Goal: Information Seeking & Learning: Learn about a topic

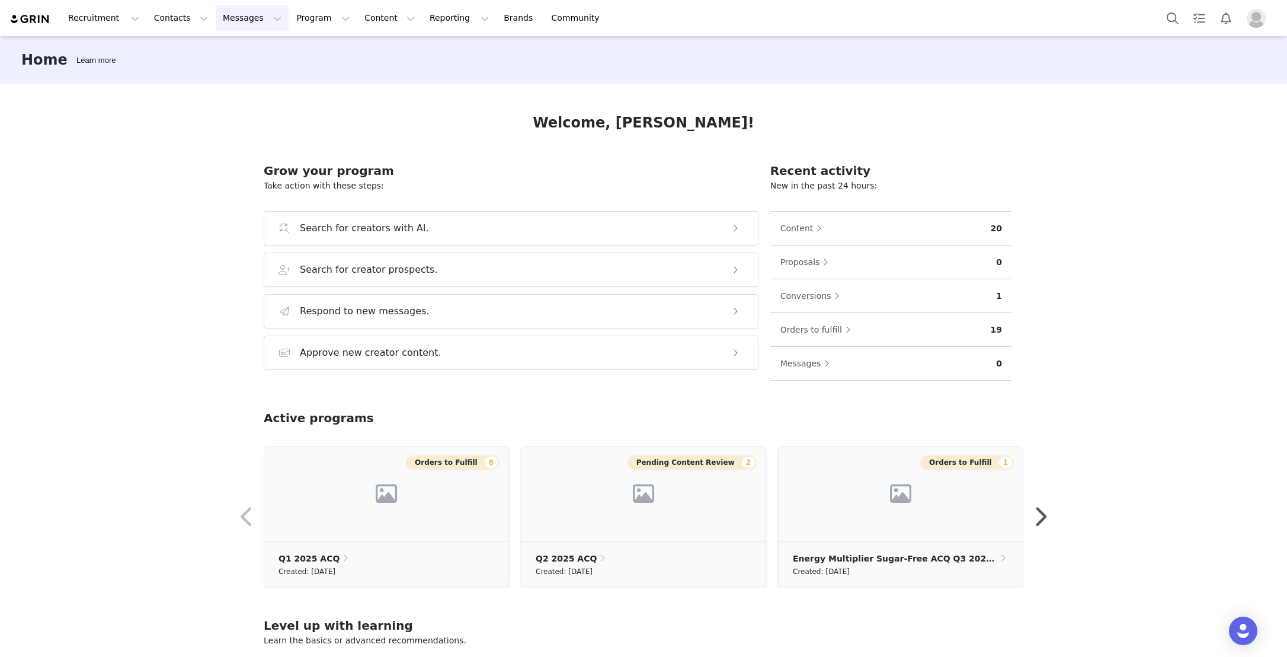
click at [258, 19] on button "Messages Messages" at bounding box center [252, 18] width 73 height 27
click at [314, 23] on button "Program Program" at bounding box center [323, 18] width 68 height 27
click at [314, 55] on p "Activations" at bounding box center [303, 52] width 46 height 12
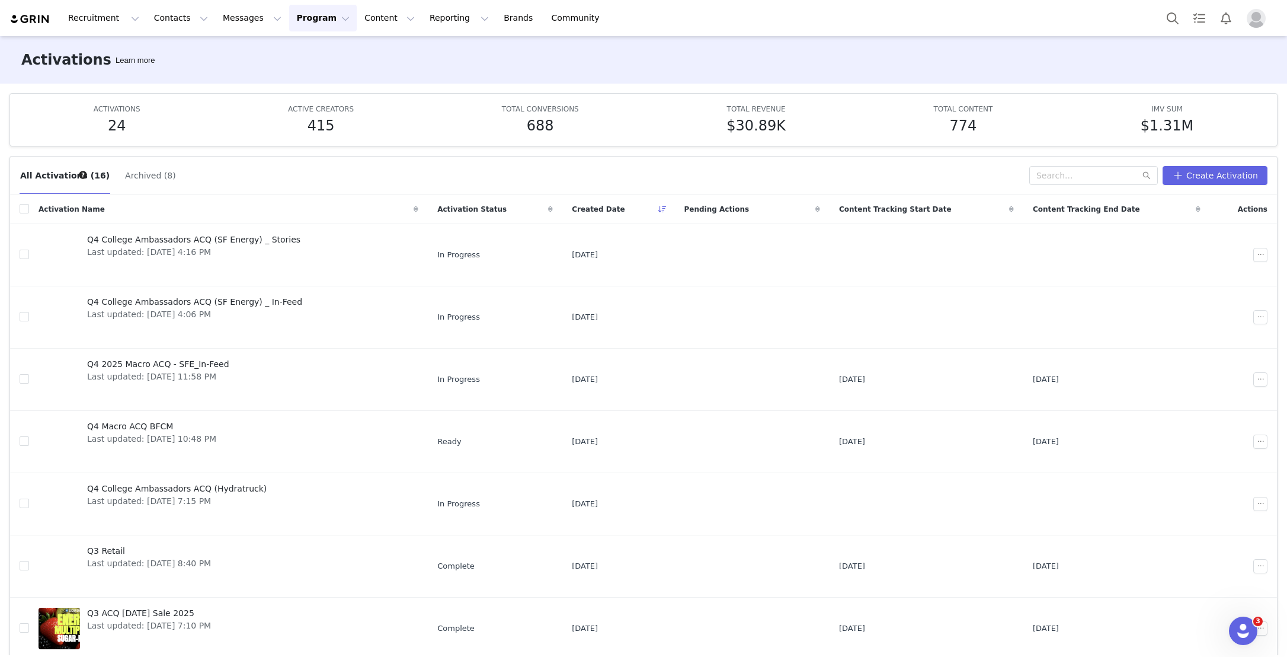
click at [1251, 25] on img "Profile" at bounding box center [1256, 18] width 19 height 19
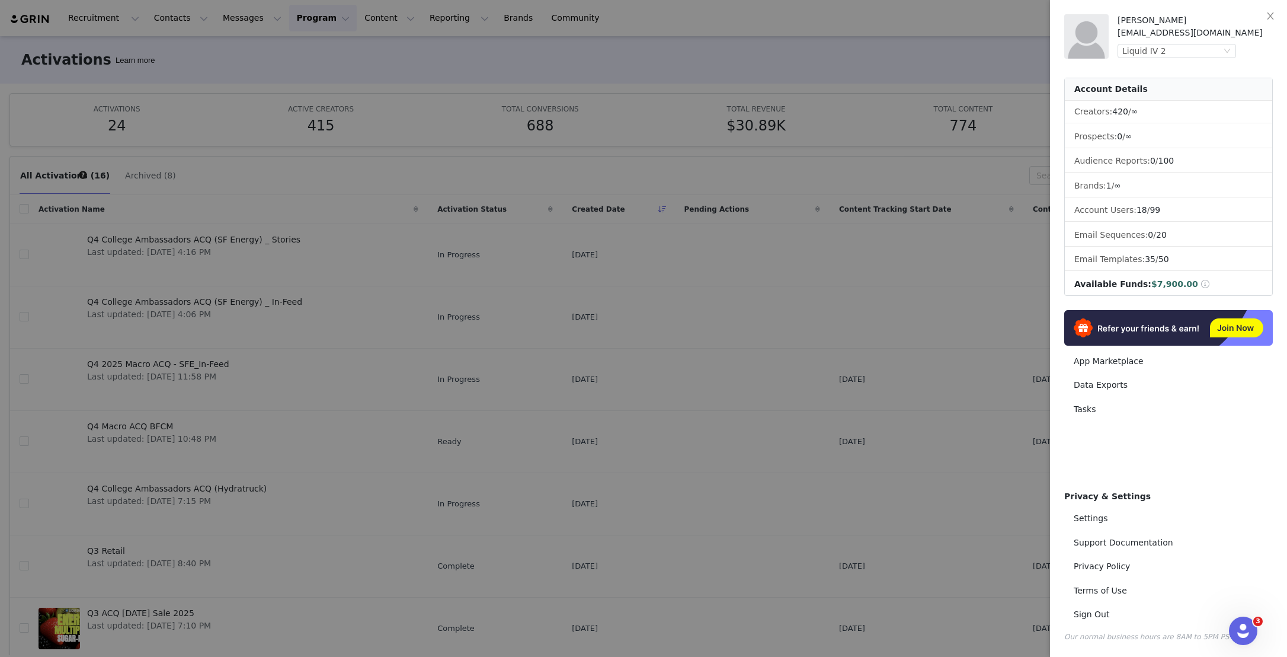
click at [1224, 40] on div "Claire Brzozowski claireb@collectivelyinc.com Liquid IV 2" at bounding box center [1195, 36] width 155 height 44
click at [1224, 45] on div "Liquid IV 2" at bounding box center [1177, 51] width 119 height 14
click at [1214, 92] on li "Liquid IV" at bounding box center [1201, 91] width 166 height 19
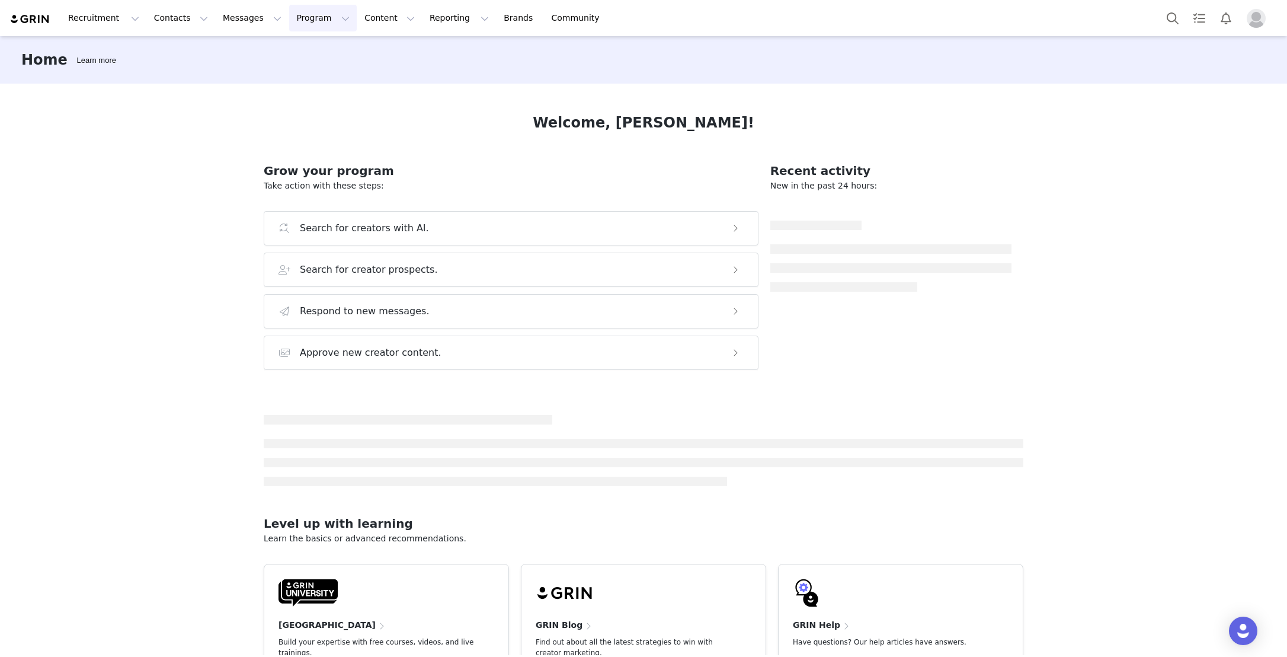
click at [318, 19] on button "Program Program" at bounding box center [323, 18] width 68 height 27
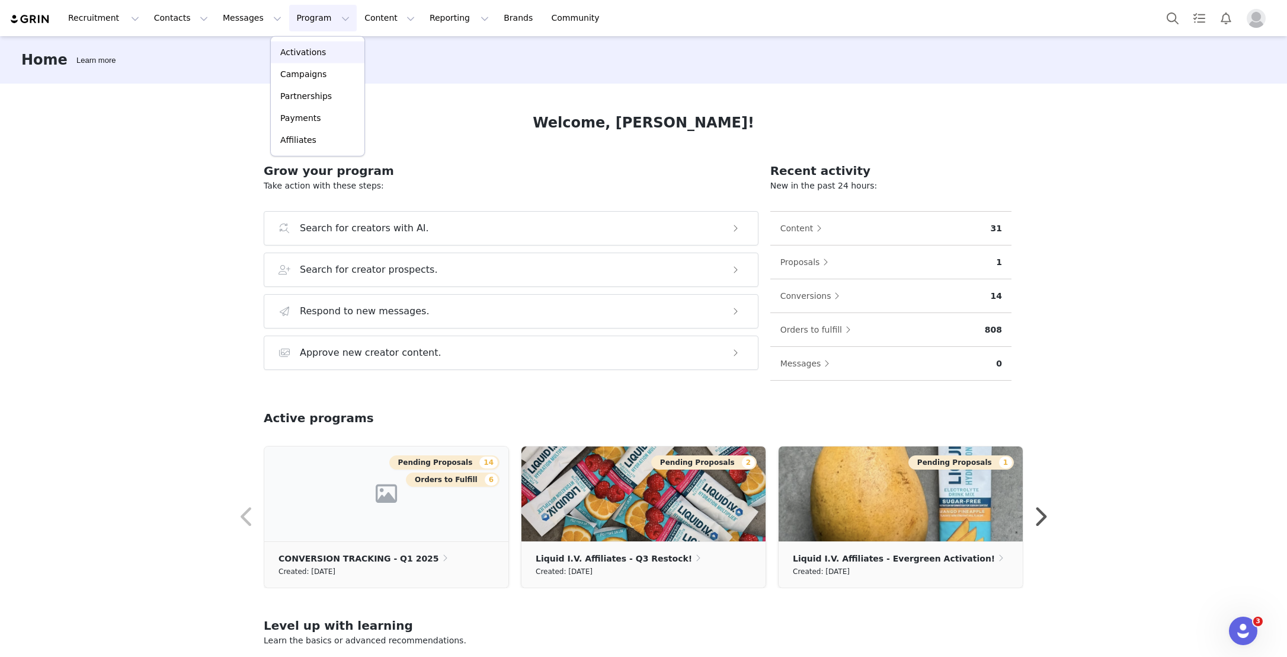
click at [310, 53] on p "Activations" at bounding box center [303, 52] width 46 height 12
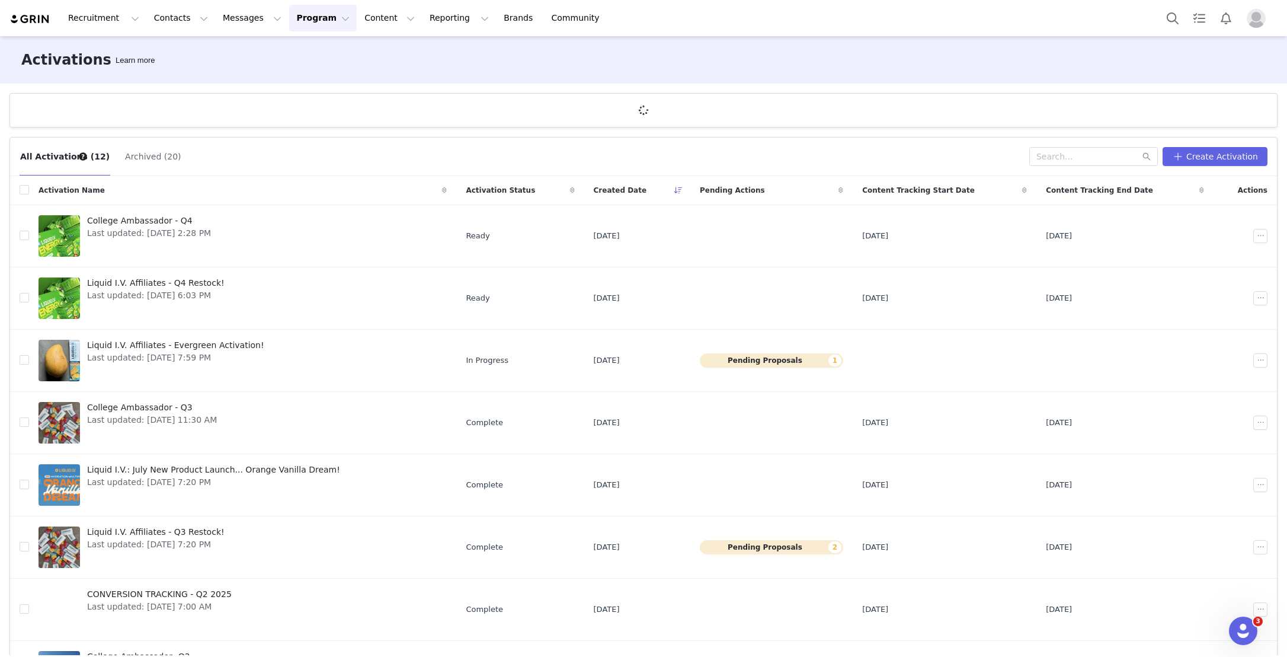
click at [1253, 17] on img "Profile" at bounding box center [1256, 18] width 19 height 19
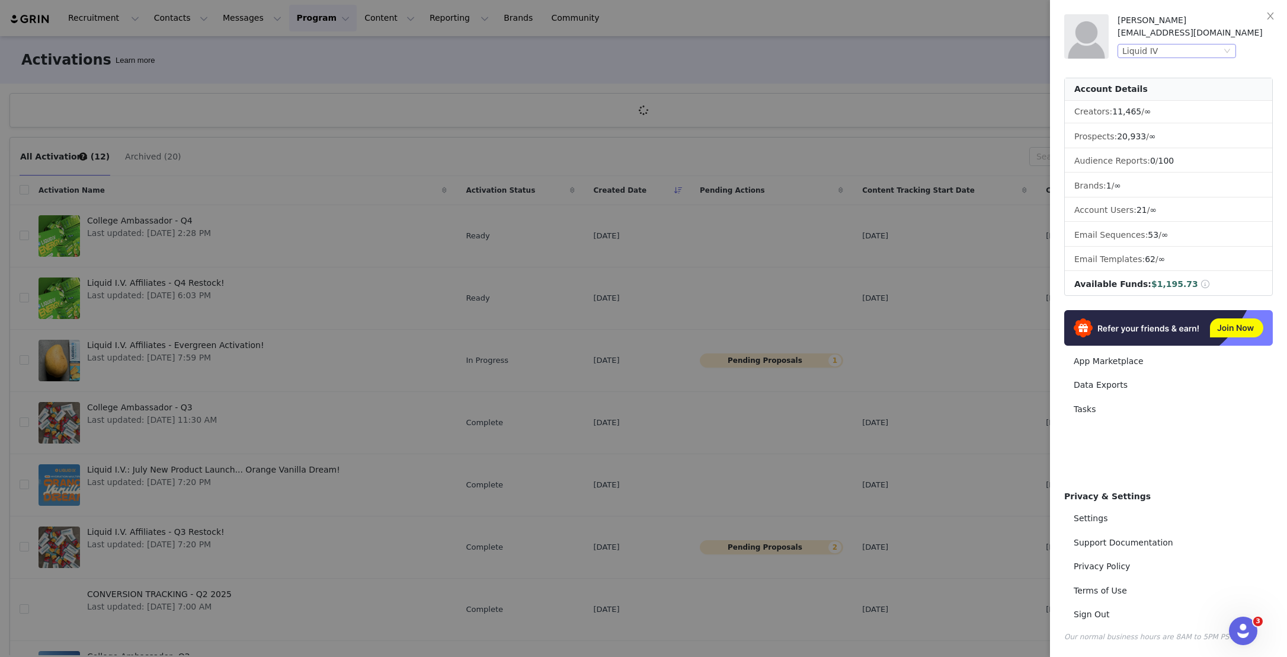
click at [1186, 52] on div "Liquid IV" at bounding box center [1172, 50] width 99 height 13
click at [1172, 70] on li "Liquid IV 2" at bounding box center [1201, 72] width 166 height 19
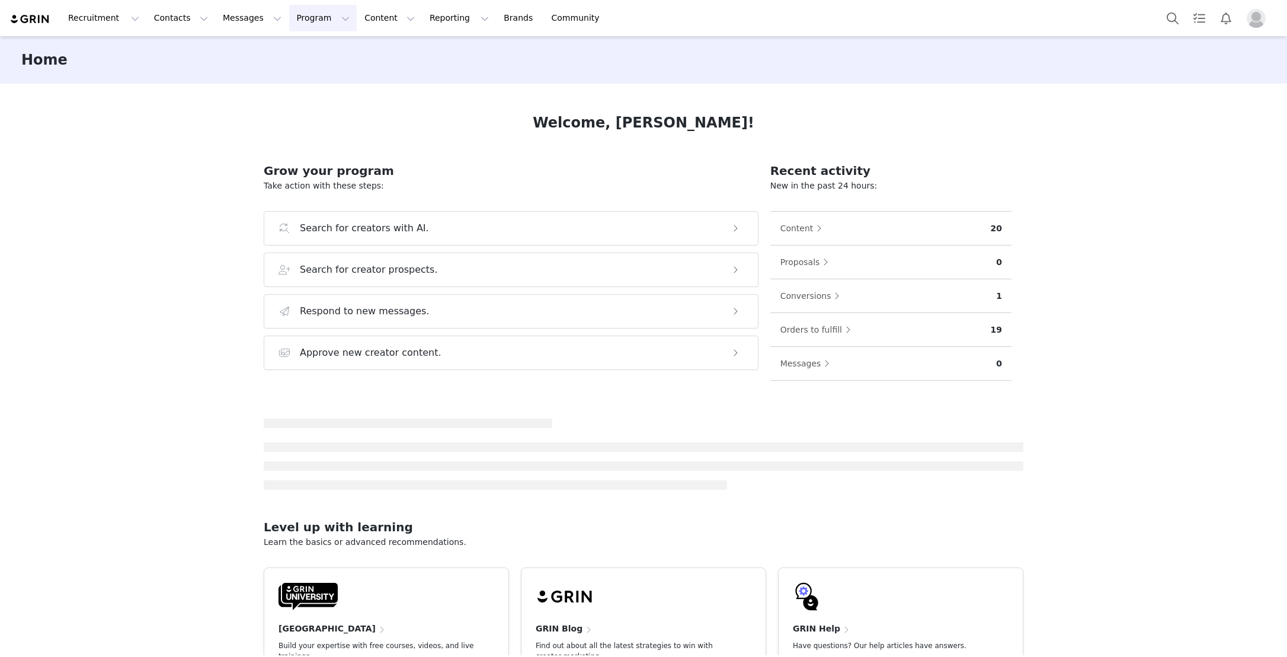
click at [314, 21] on button "Program Program" at bounding box center [323, 18] width 68 height 27
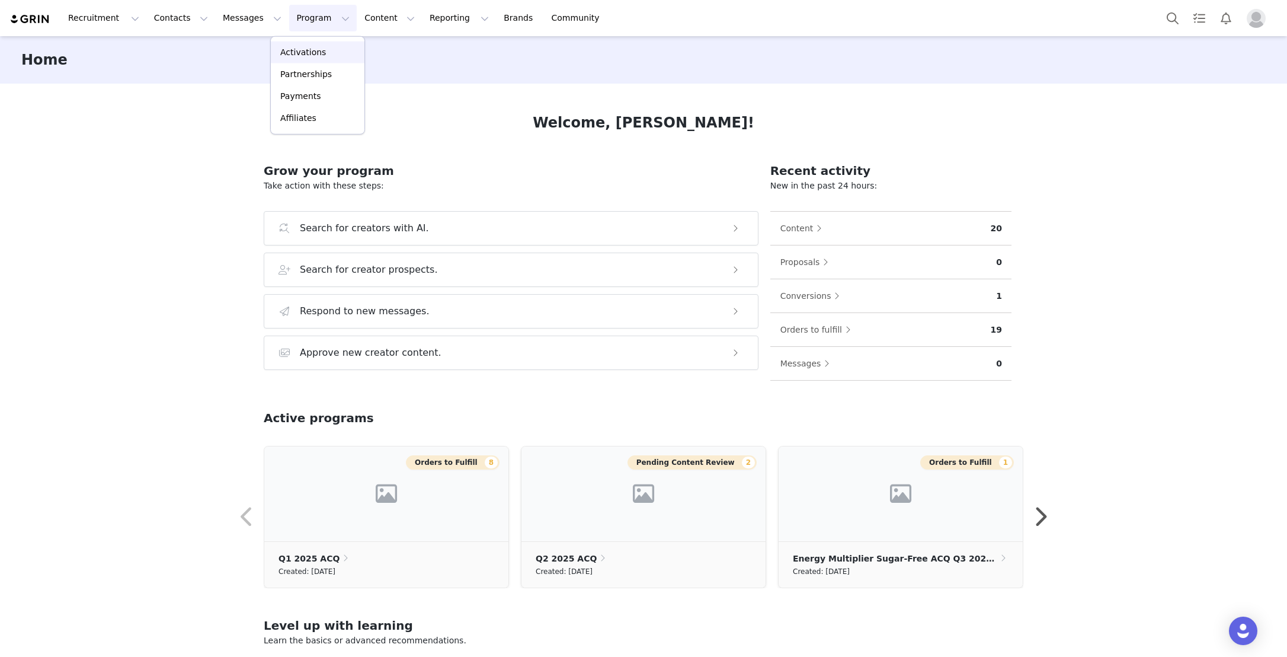
click at [320, 49] on p "Activations" at bounding box center [303, 52] width 46 height 12
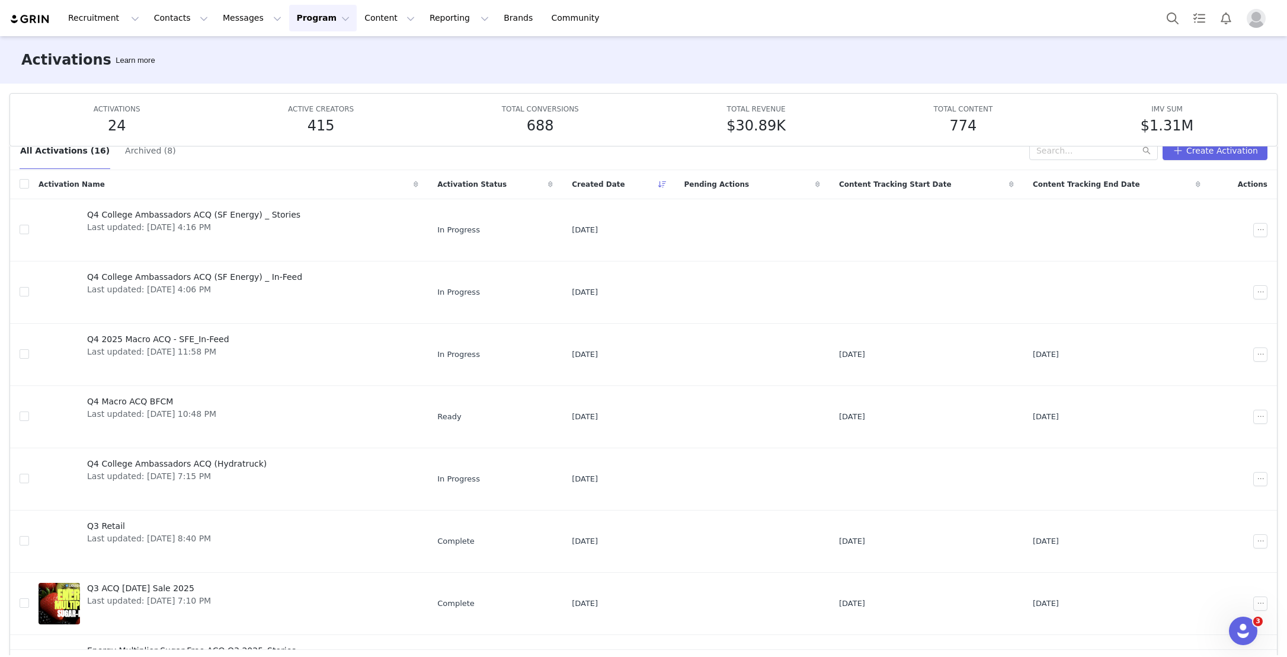
scroll to position [30, 0]
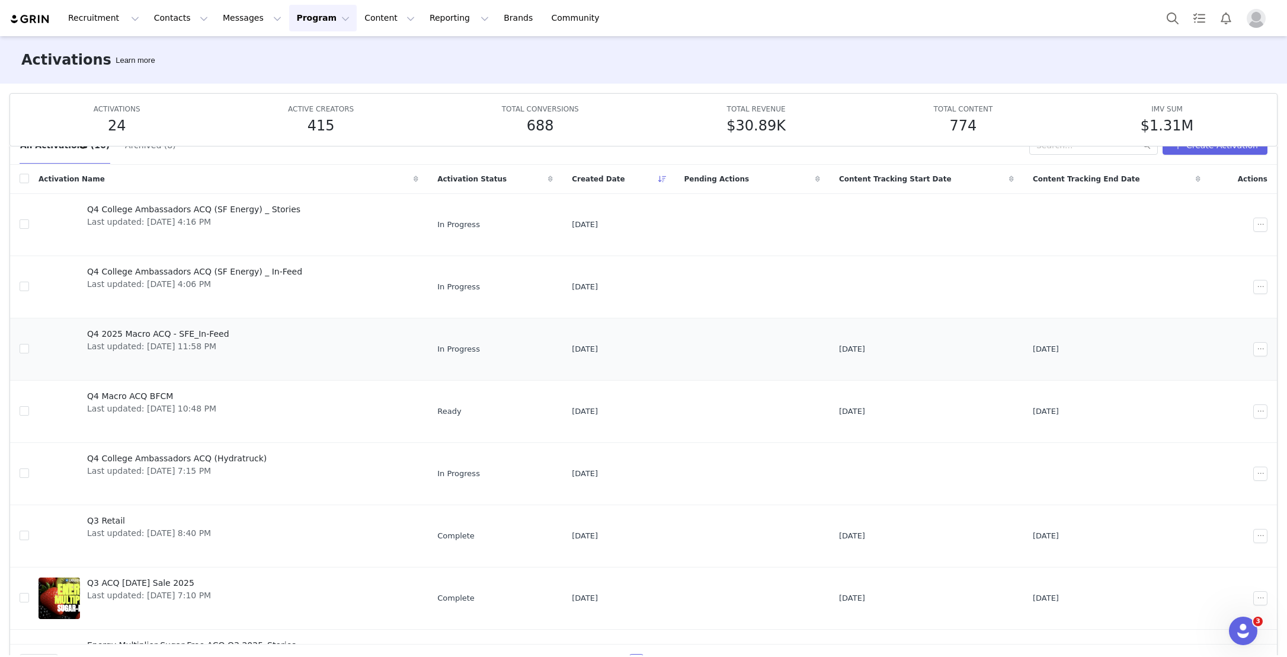
click at [279, 348] on link "Q4 2025 Macro ACQ - SFE_In-Feed Last updated: Sep 29, 2025 11:58 PM" at bounding box center [229, 348] width 380 height 47
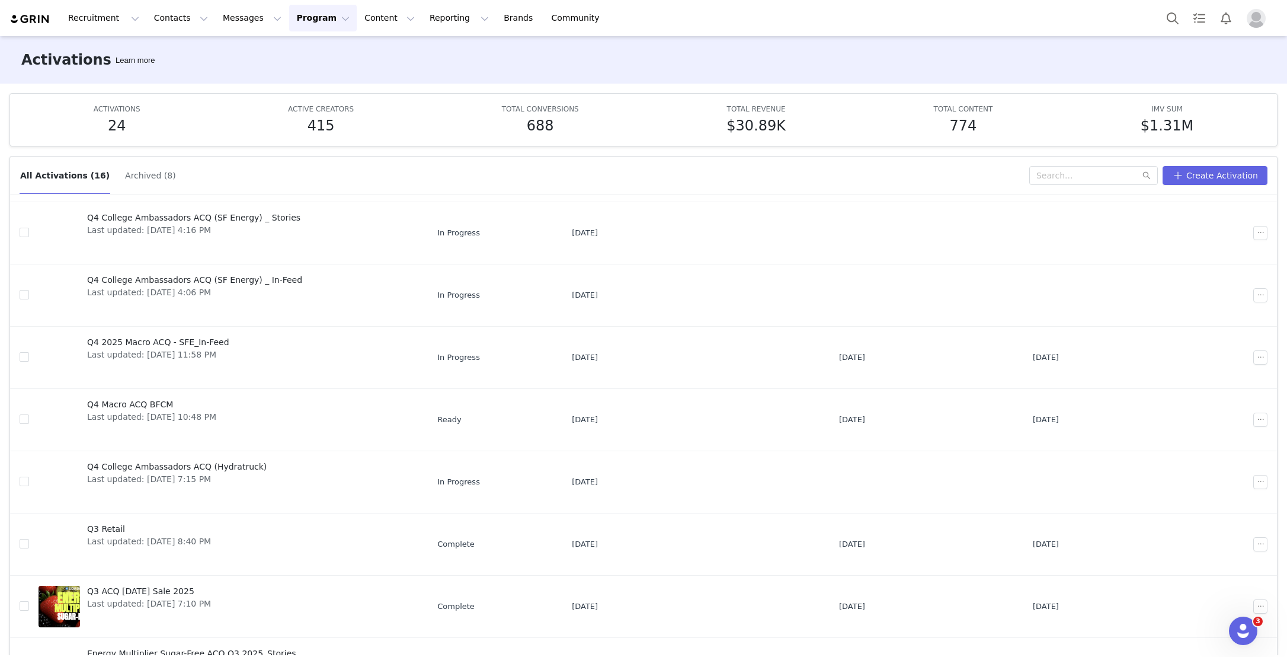
scroll to position [25, 0]
click at [263, 351] on link "Q4 2025 Macro ACQ - SFE_In-Feed Last updated: Sep 29, 2025 11:58 PM" at bounding box center [229, 353] width 380 height 47
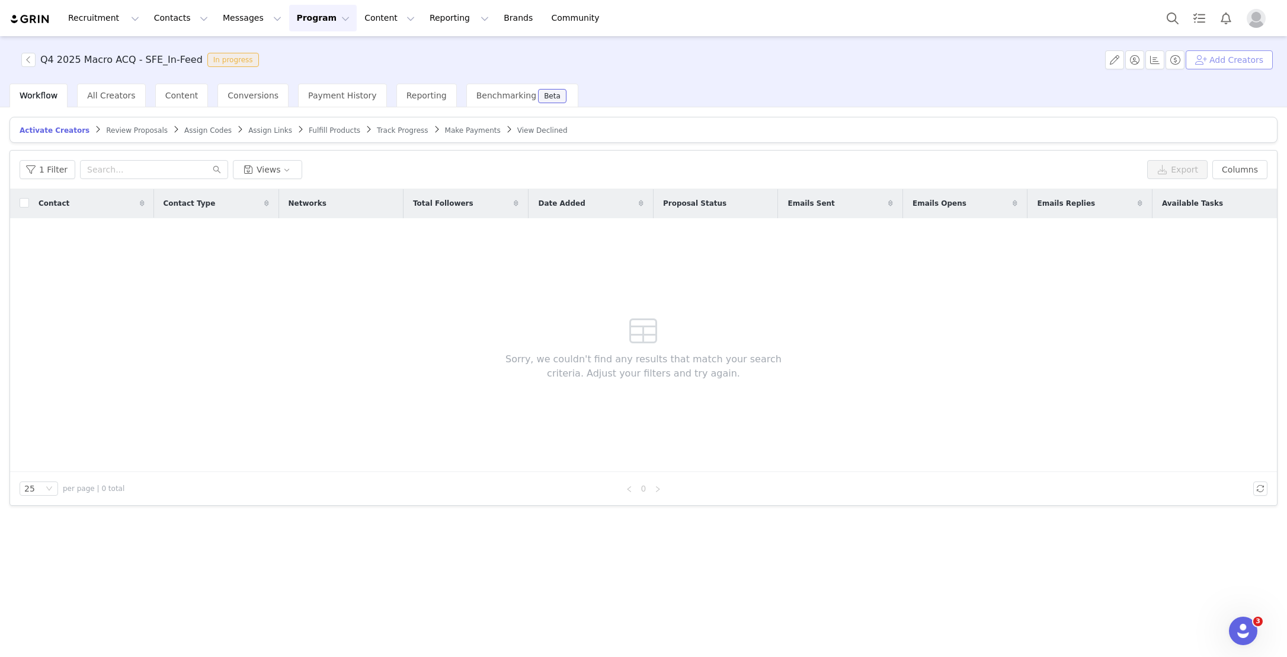
click at [1245, 63] on button "Add Creators" at bounding box center [1229, 59] width 87 height 19
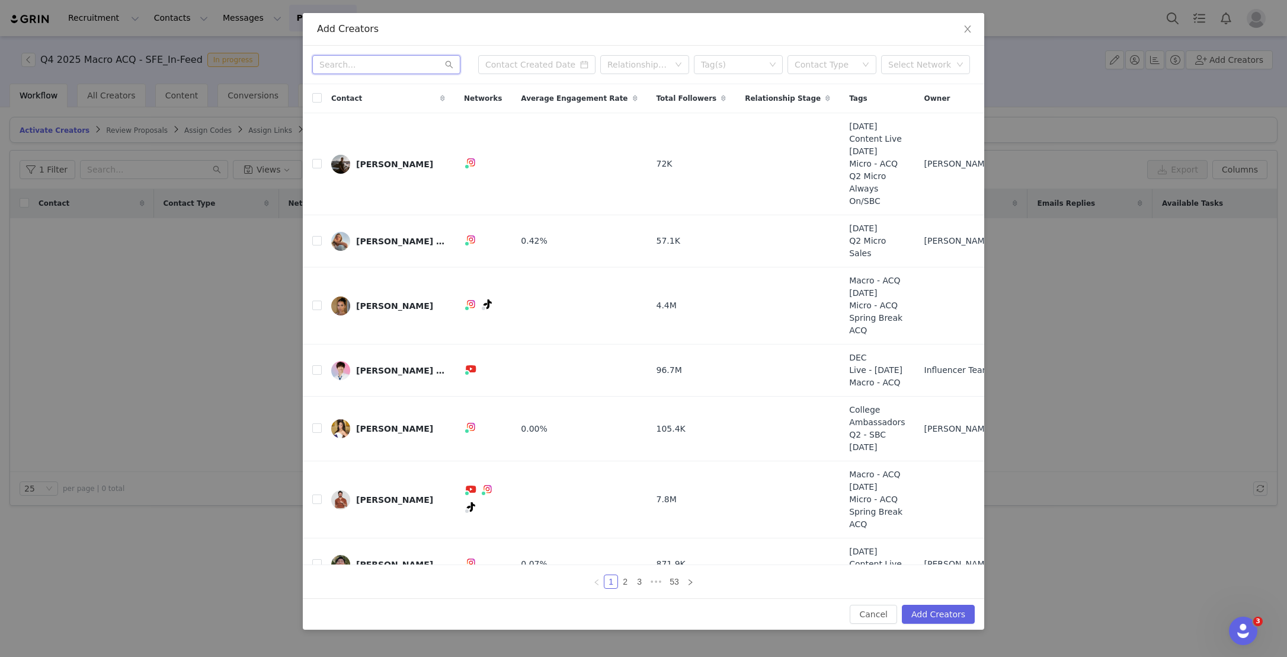
click at [398, 66] on input "text" at bounding box center [386, 64] width 148 height 19
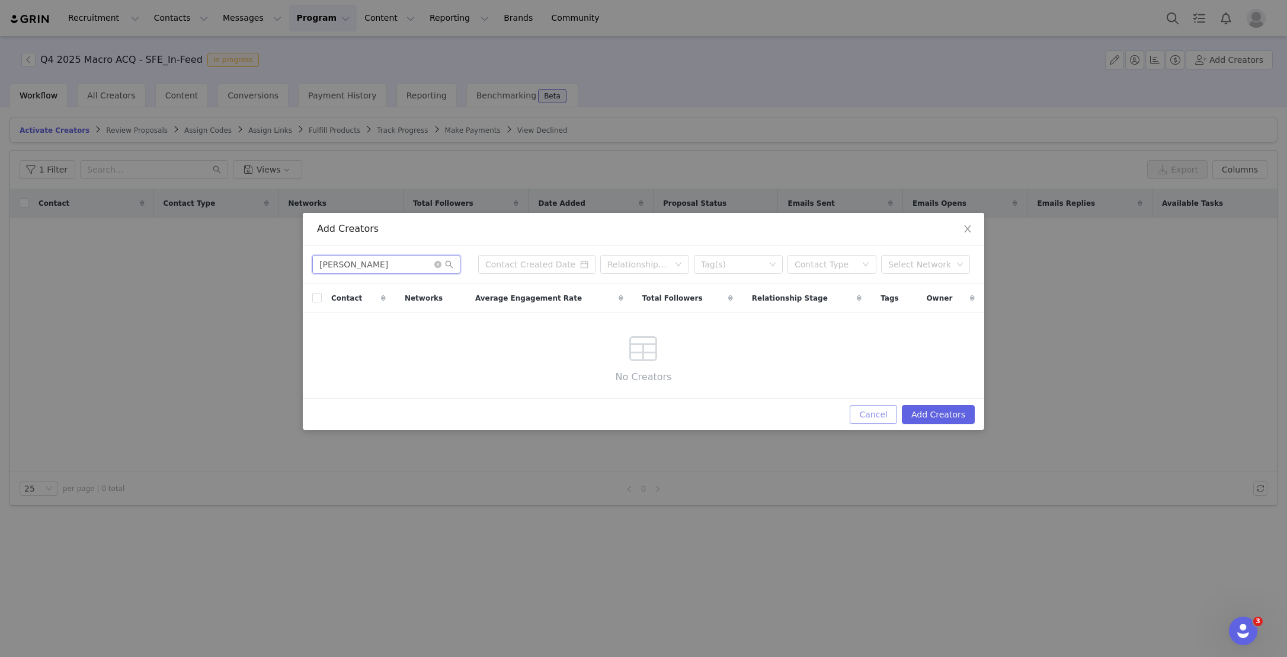
type input "sharna"
click at [873, 418] on button "Cancel" at bounding box center [873, 414] width 47 height 19
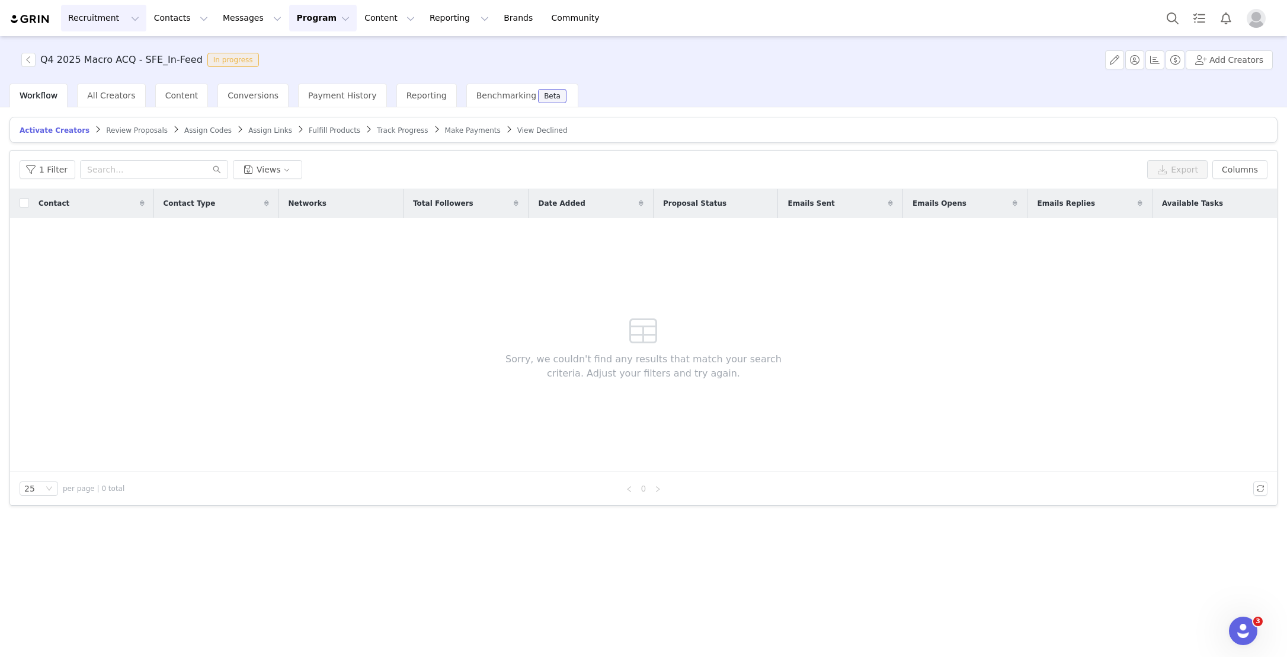
click at [84, 24] on button "Recruitment Recruitment" at bounding box center [103, 18] width 85 height 27
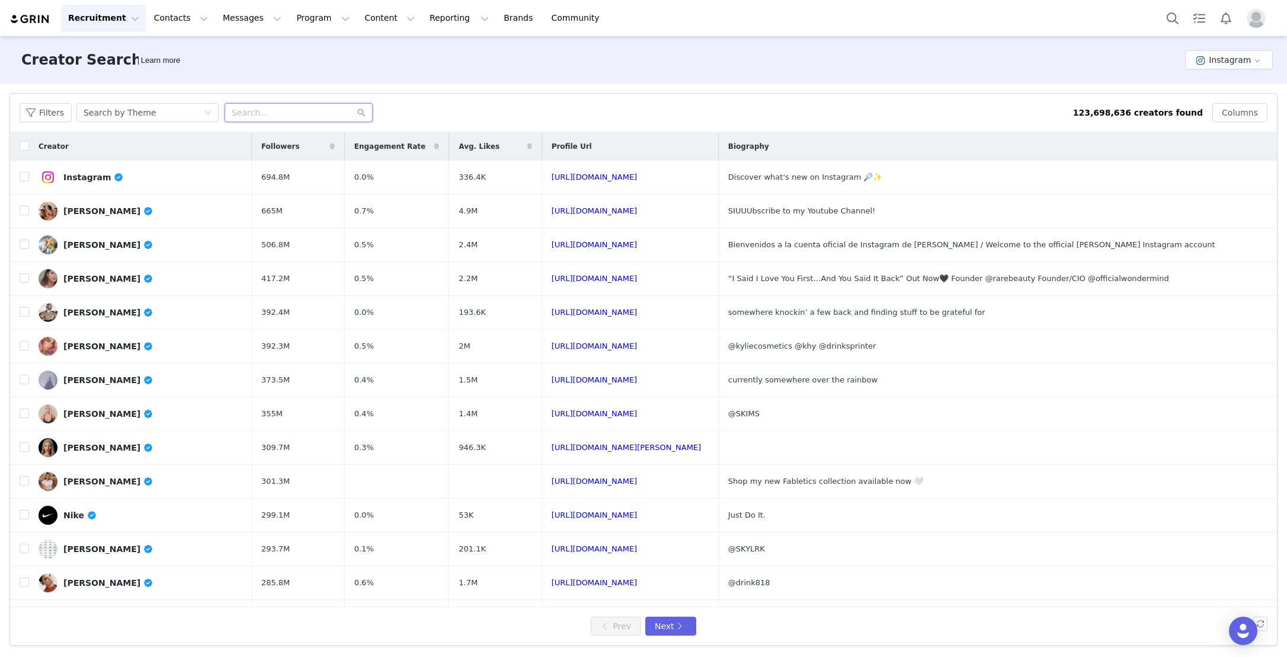
click at [273, 114] on input "text" at bounding box center [299, 112] width 148 height 19
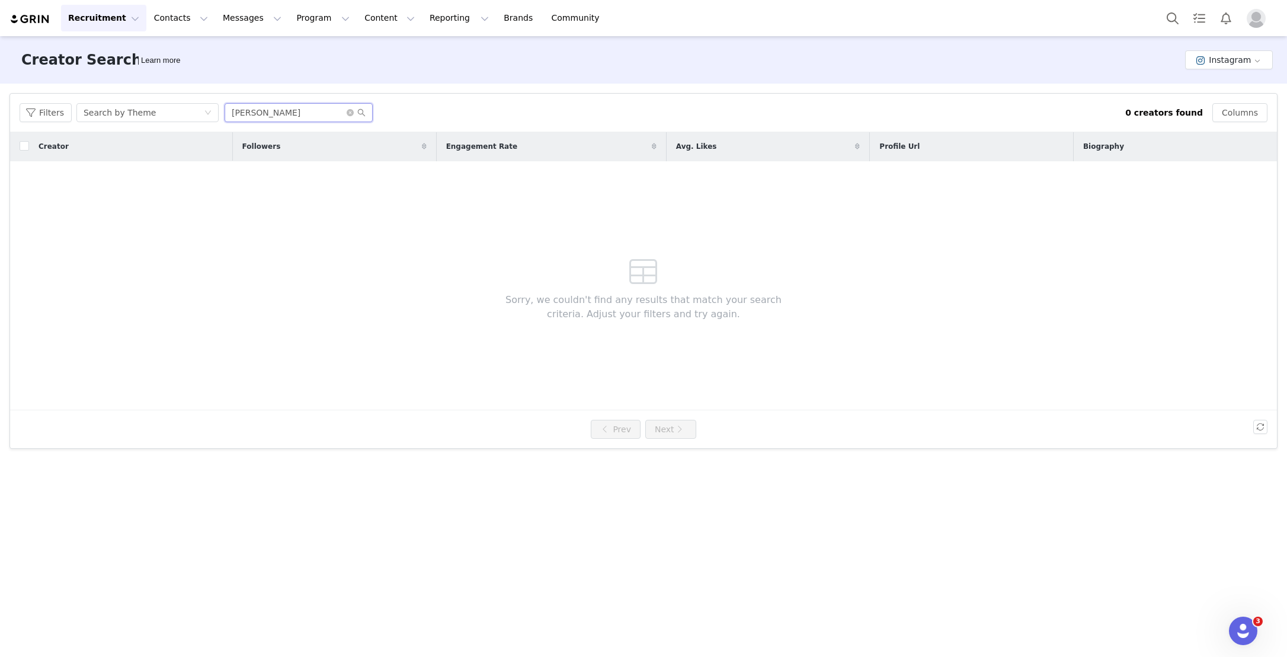
click at [283, 112] on input "sharna" at bounding box center [299, 112] width 148 height 19
click at [271, 116] on input "sharna brugess" at bounding box center [299, 112] width 148 height 19
type input "sharna burgess"
click at [127, 15] on button "Recruitment Recruitment" at bounding box center [103, 18] width 85 height 27
click at [1170, 18] on button "Search" at bounding box center [1173, 18] width 26 height 27
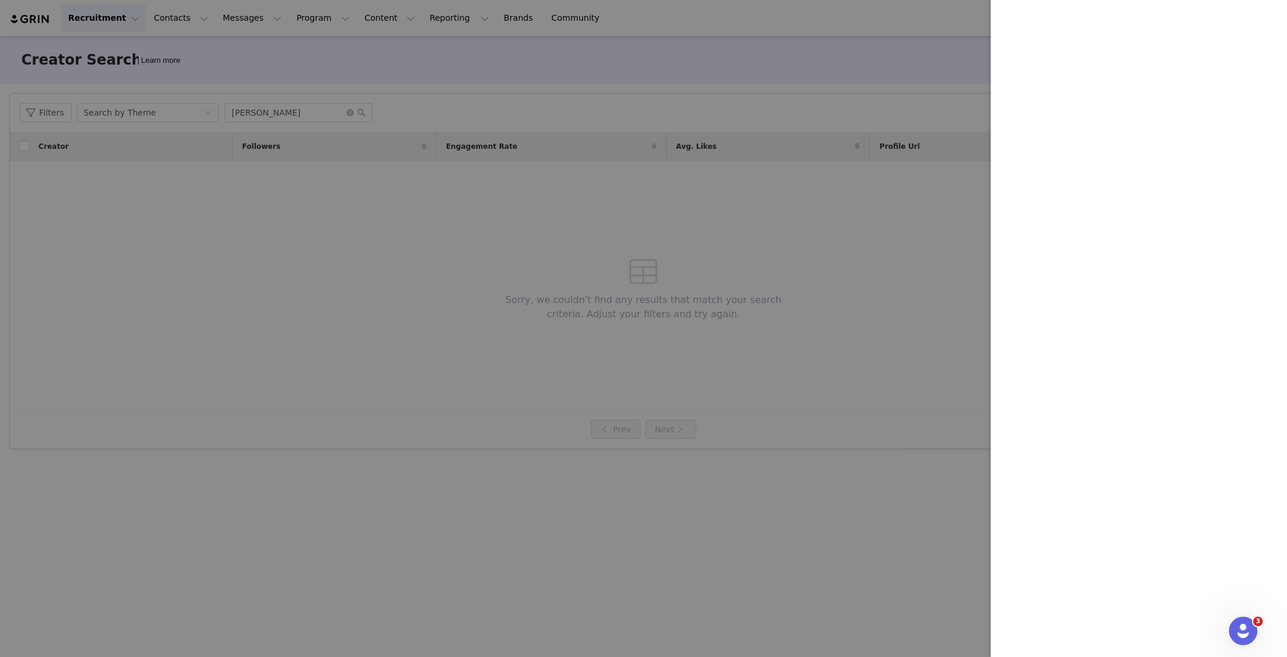
click at [451, 60] on div at bounding box center [643, 328] width 1287 height 657
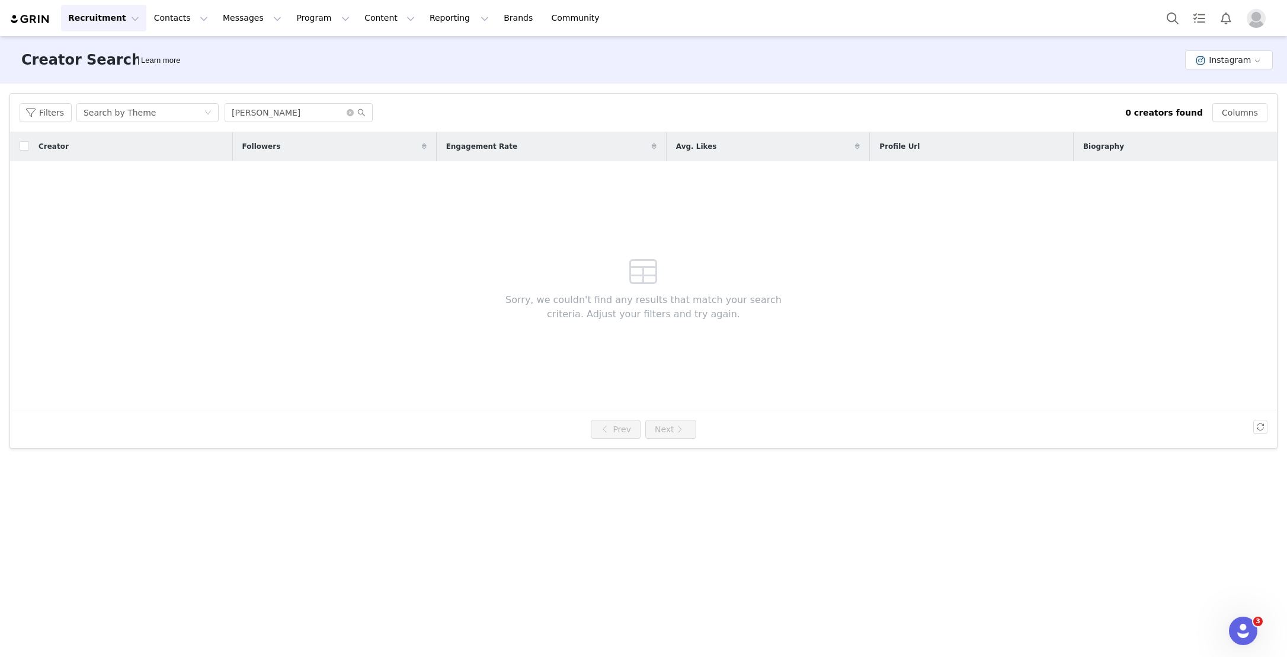
click at [41, 23] on img at bounding box center [29, 19] width 41 height 11
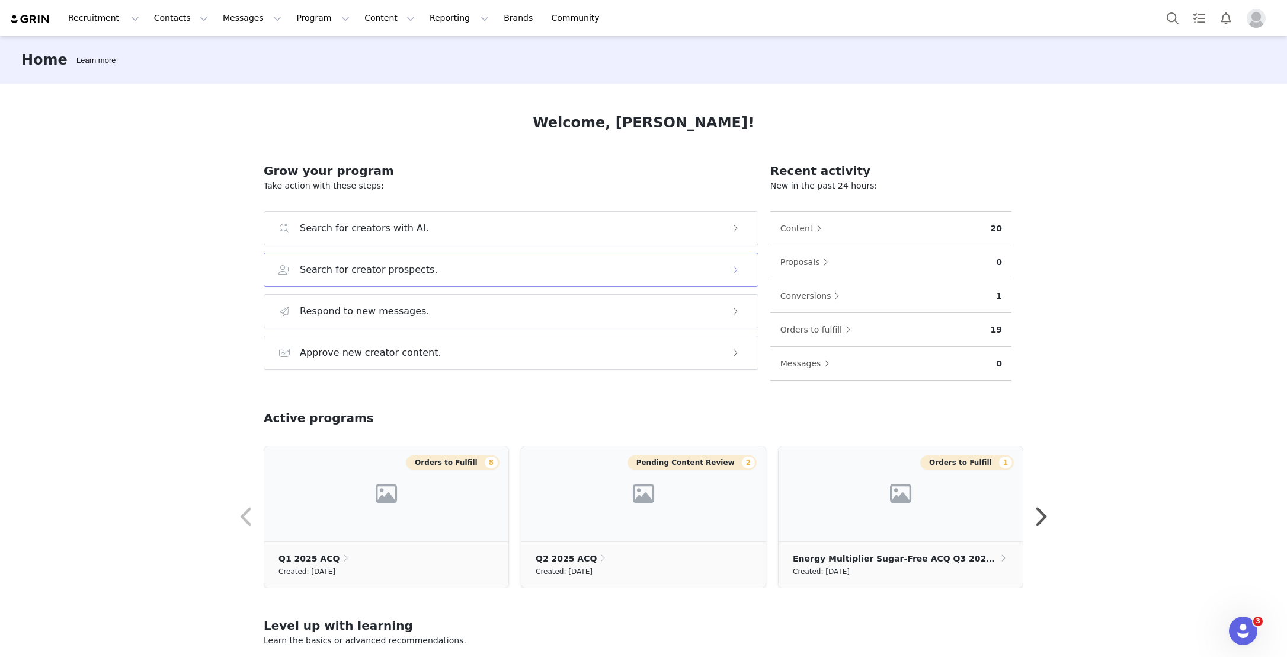
click at [366, 263] on h3 "Search for creator prospects." at bounding box center [369, 270] width 138 height 14
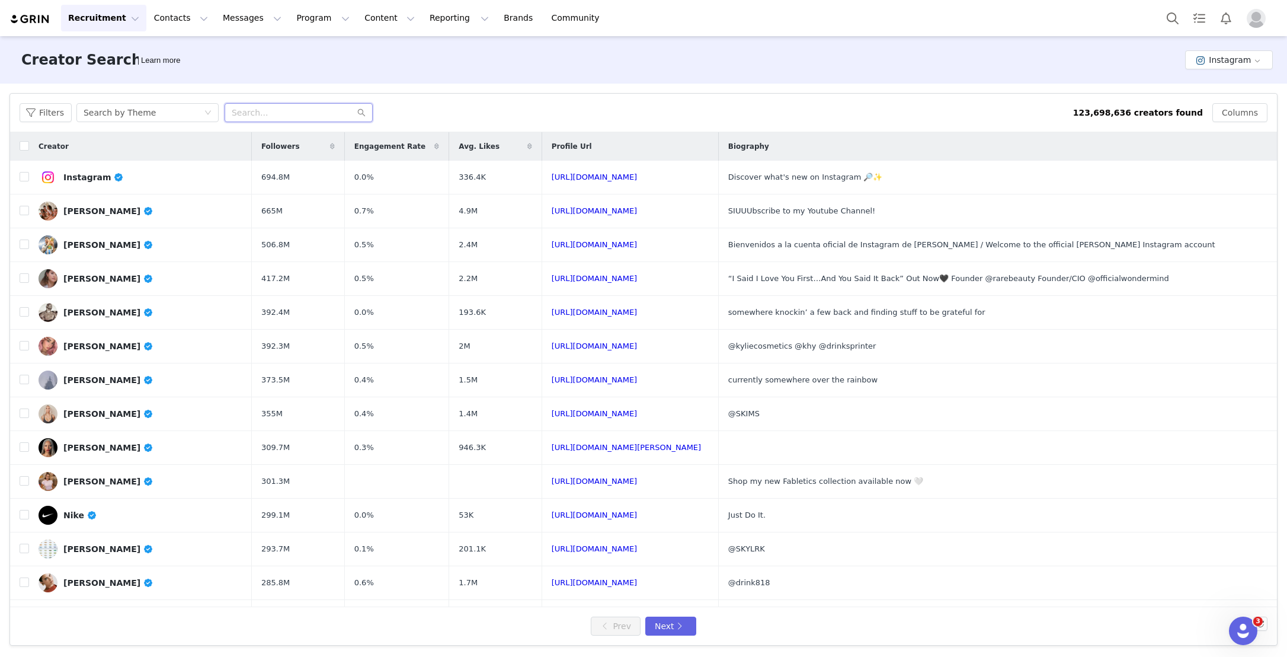
click at [295, 106] on input "text" at bounding box center [299, 112] width 148 height 19
paste input "sharnaburgess"
type input "sharnaburgess"
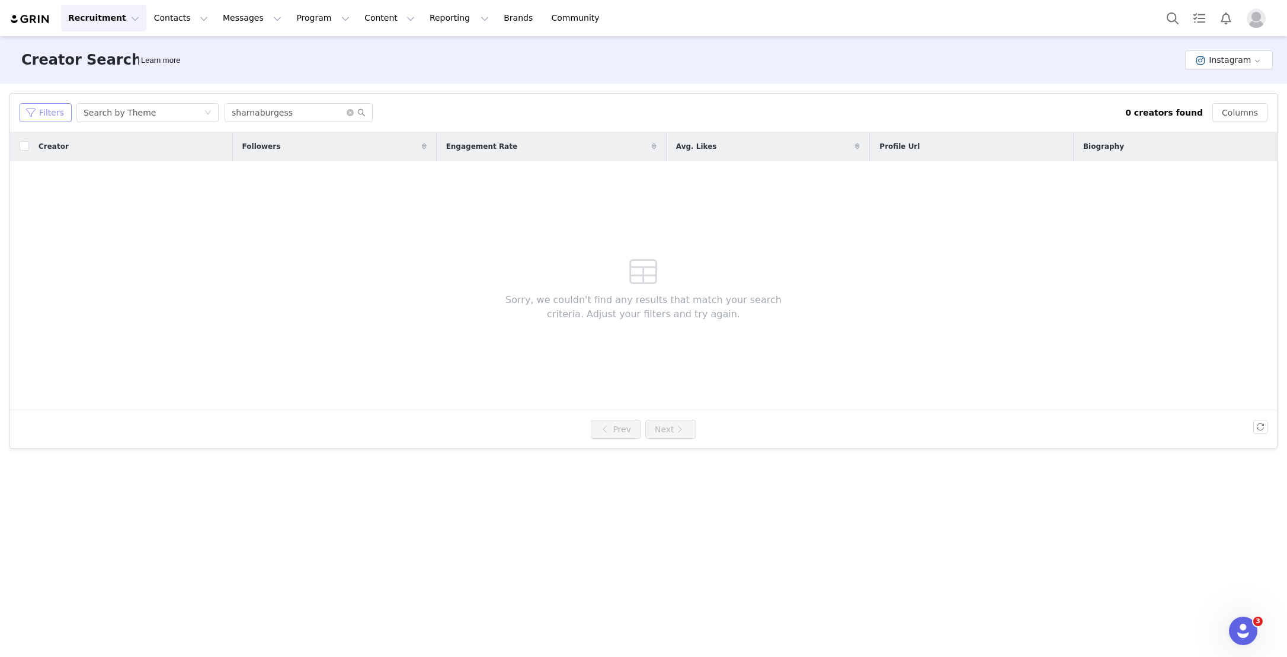
click at [43, 116] on button "Filters" at bounding box center [46, 112] width 52 height 19
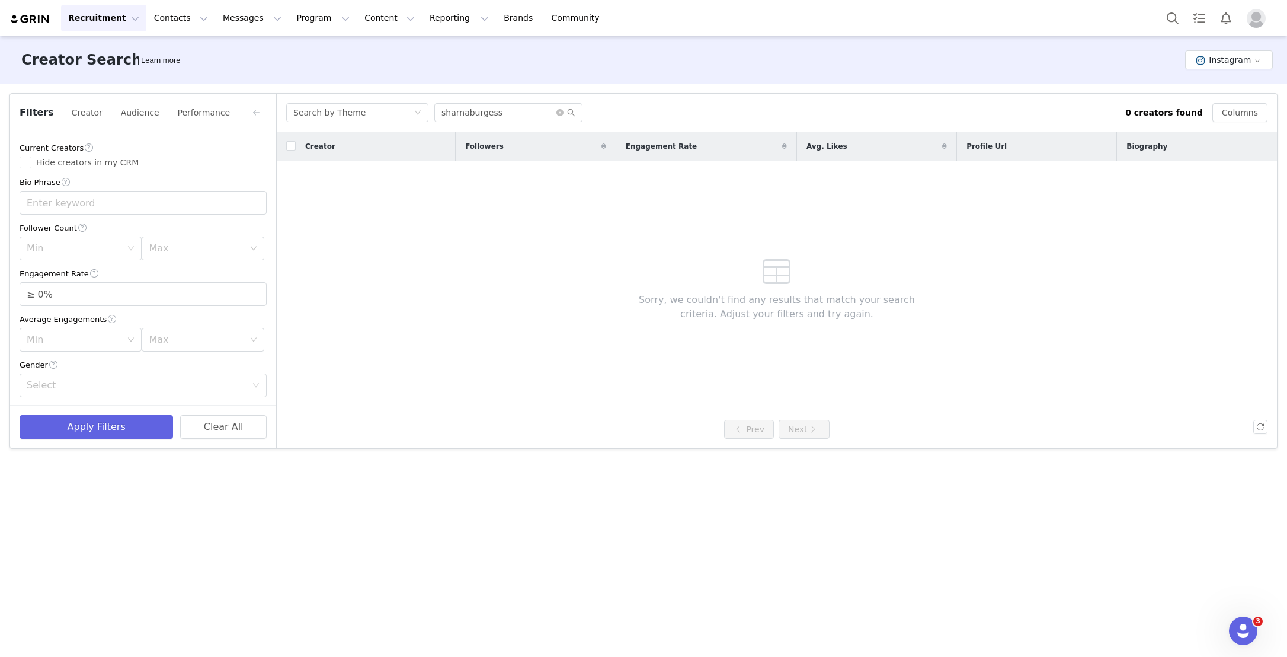
click at [43, 116] on span "Filters" at bounding box center [37, 112] width 34 height 14
click at [373, 58] on div "Creator Search Learn more Instagram" at bounding box center [643, 59] width 1287 height 47
click at [1245, 50] on button "Instagram" at bounding box center [1229, 59] width 88 height 19
click at [1231, 103] on li "TikTok" at bounding box center [1231, 104] width 83 height 20
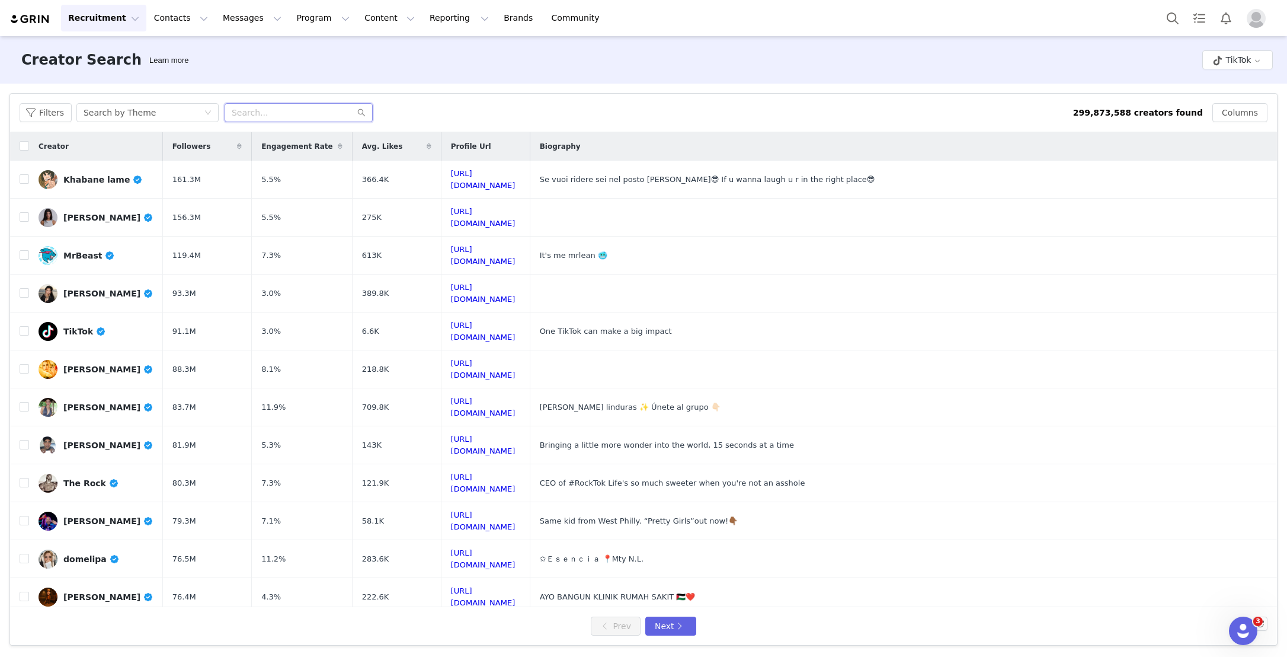
click at [347, 108] on input "text" at bounding box center [299, 112] width 148 height 19
paste input "sharnaburgess"
type input "sharnaburgess"
